Goal: Obtain resource: Download file/media

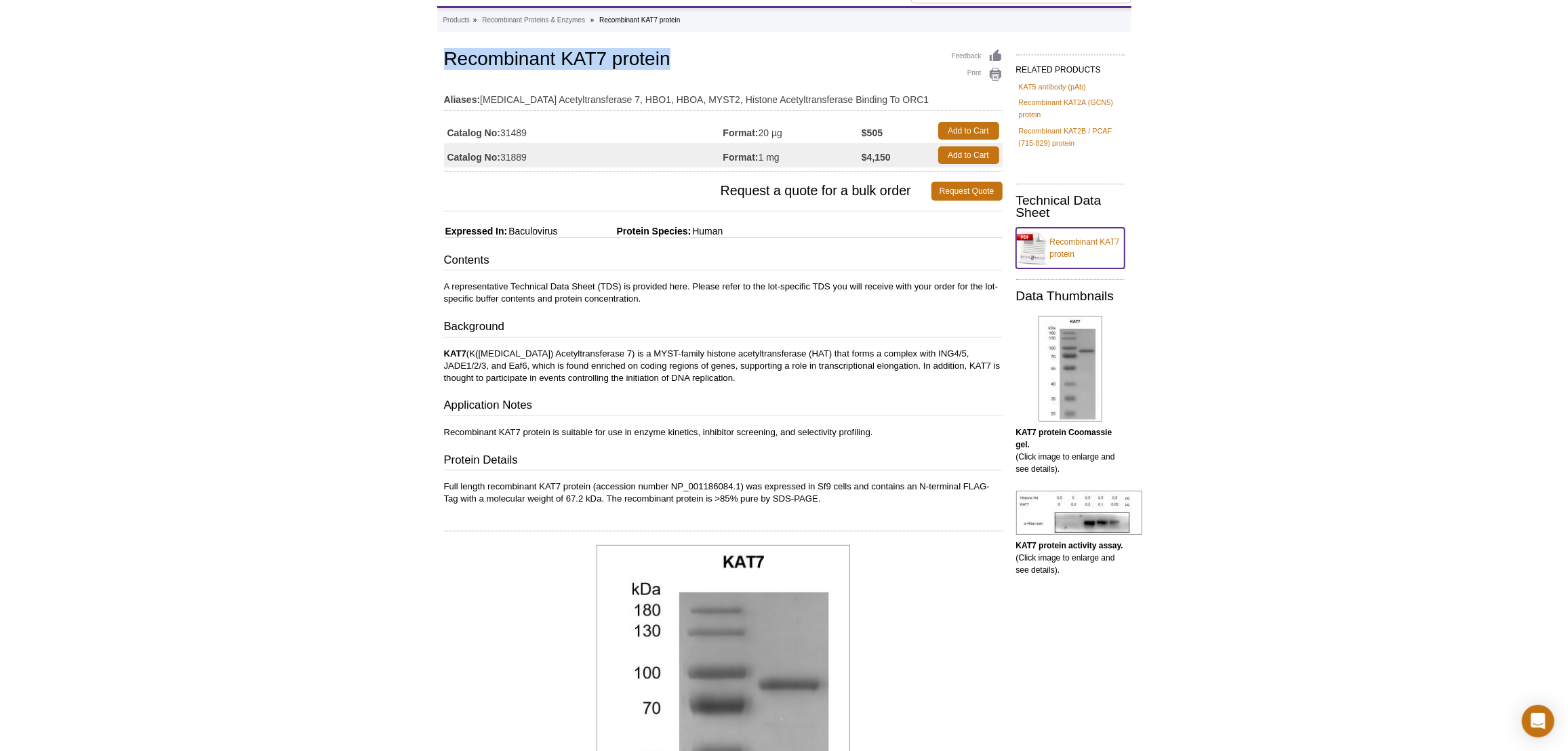
drag, startPoint x: 0, startPoint y: 0, endPoint x: 1066, endPoint y: 242, distance: 1093.1
click at [1066, 242] on link "Recombinant KAT7 protein" at bounding box center [1070, 247] width 108 height 41
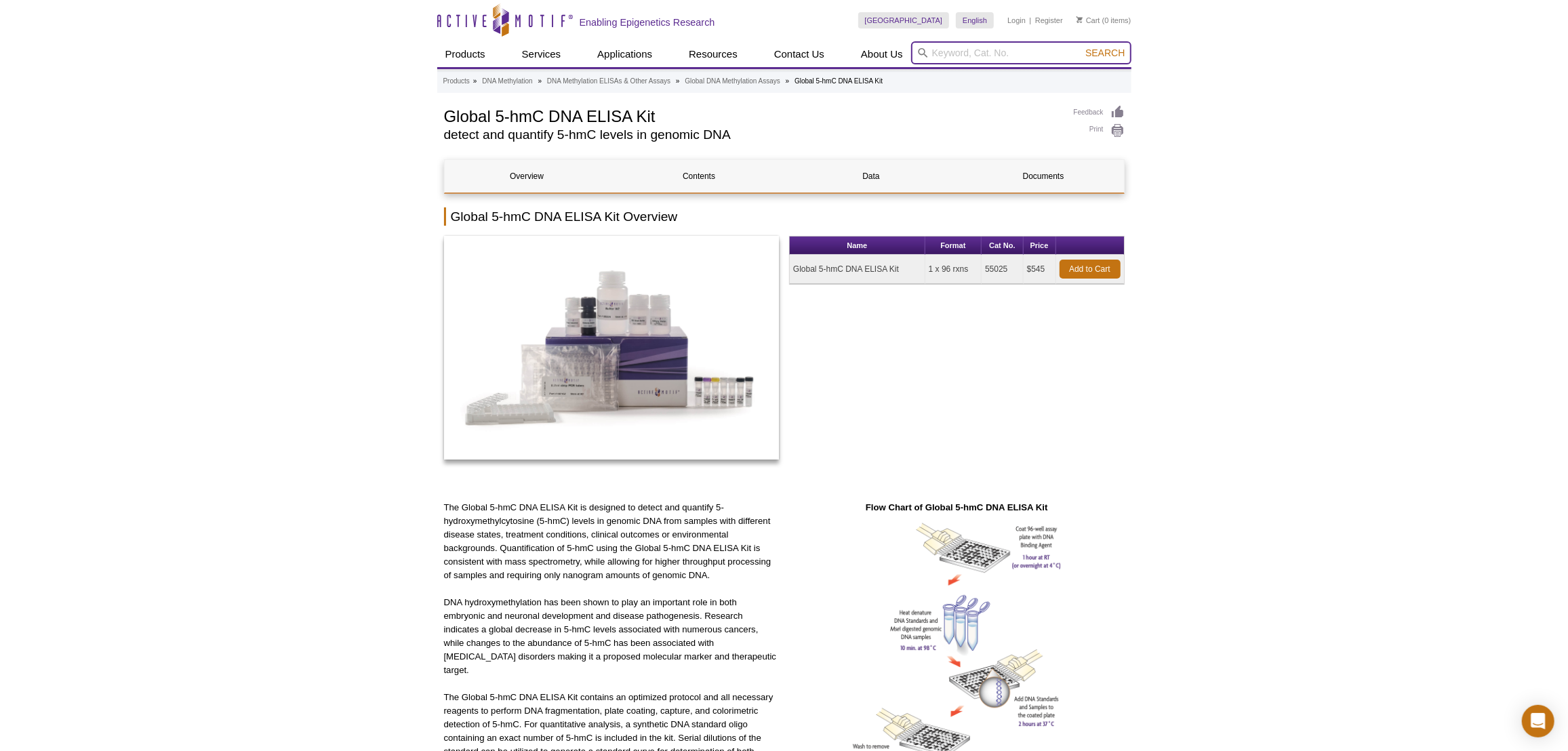
click at [935, 44] on input "search" at bounding box center [1021, 53] width 220 height 23
paste input "55023"
click at [990, 73] on li "55023 - 5hmC Profiling Kit" at bounding box center [966, 75] width 108 height 19
type input "55023 - 5hmC Profiling Kit"
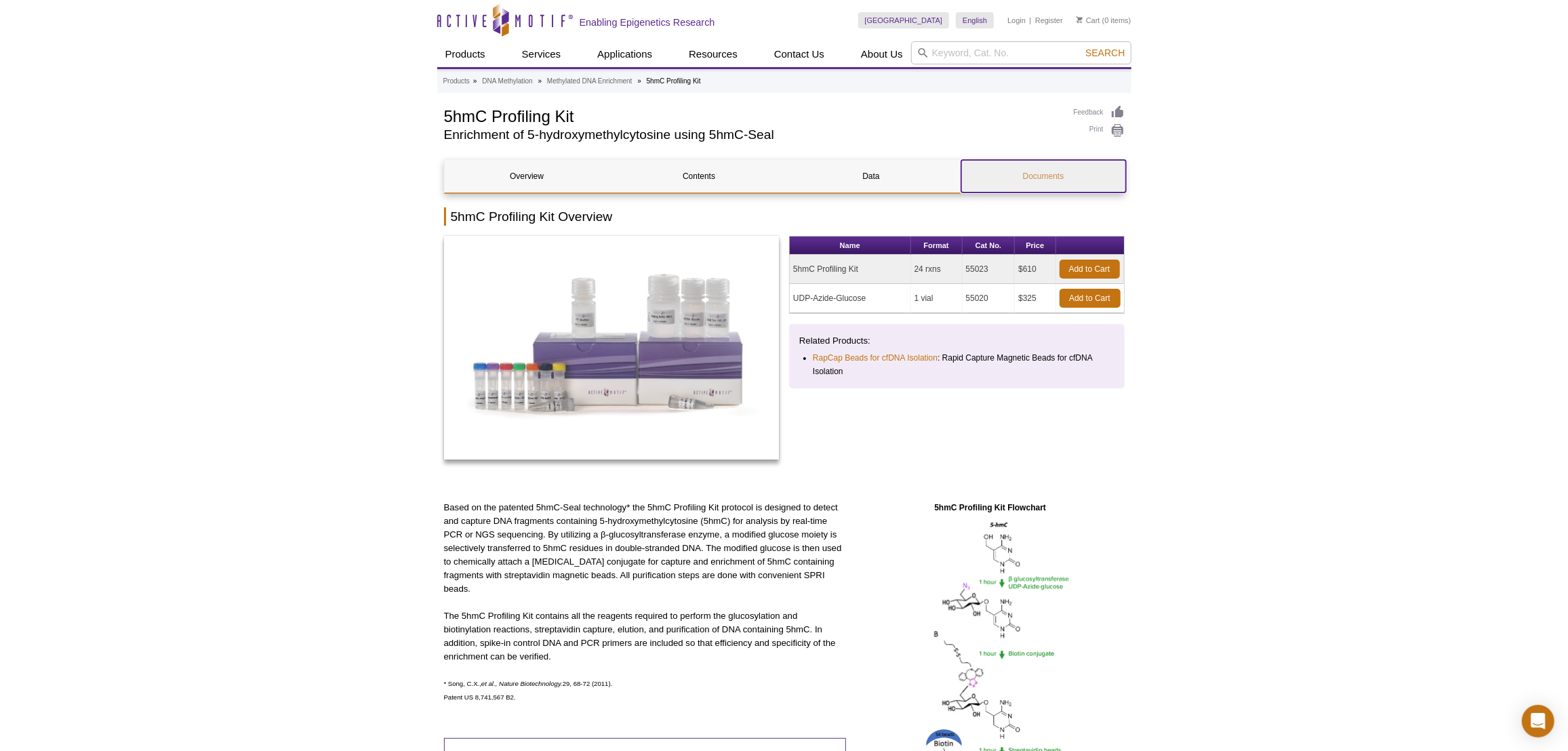
click at [1046, 174] on link "Documents" at bounding box center [1044, 176] width 165 height 32
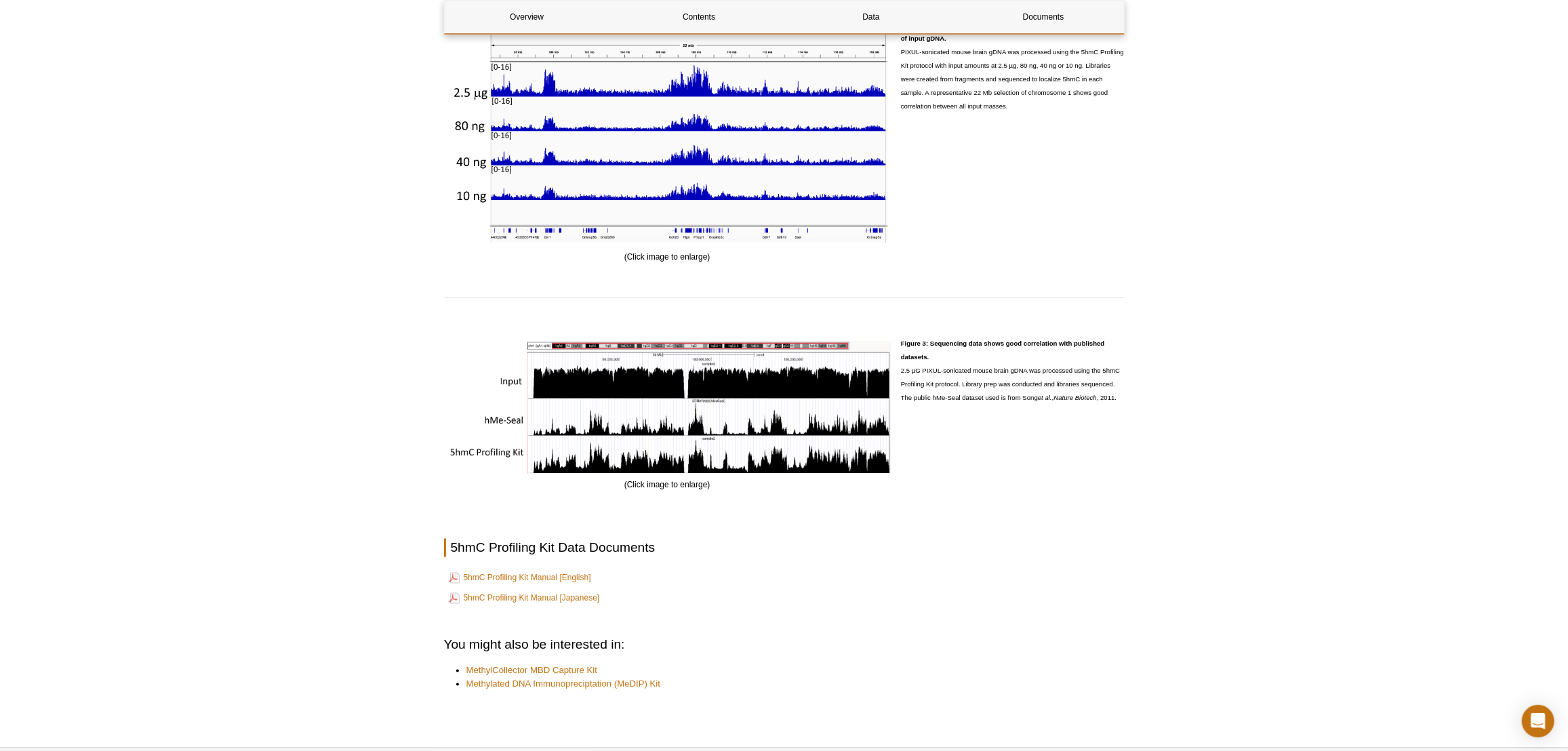
scroll to position [1900, 0]
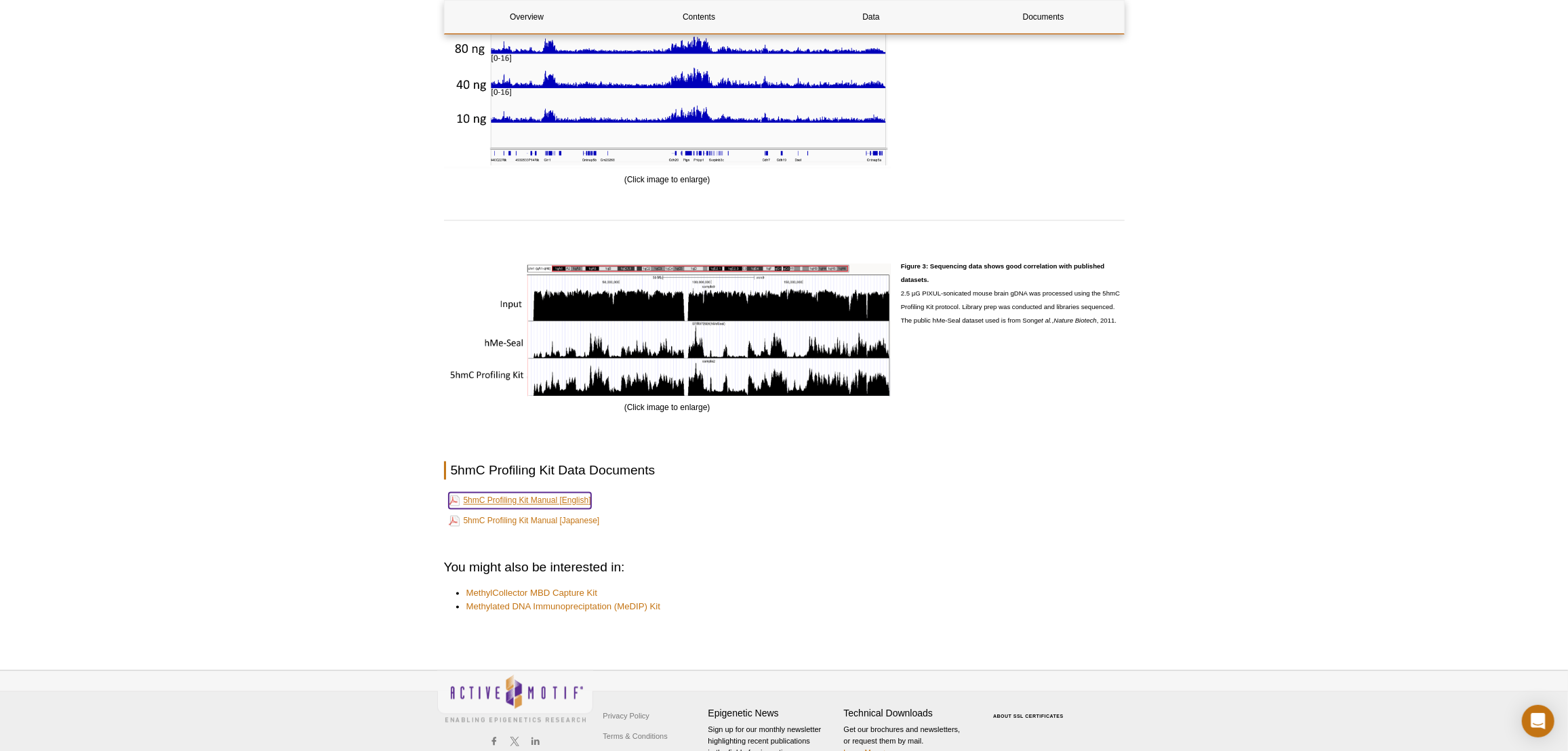
click at [538, 498] on link "5hmC Profiling Kit Manual [English]" at bounding box center [520, 501] width 142 height 16
